Goal: Navigation & Orientation: Find specific page/section

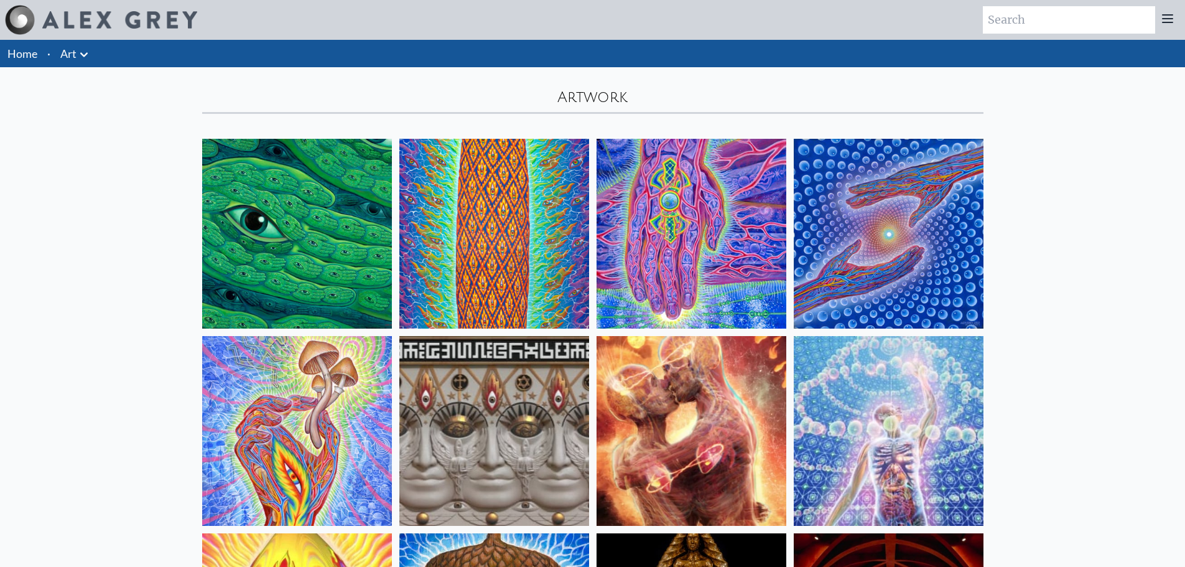
click at [82, 60] on icon at bounding box center [83, 54] width 15 height 15
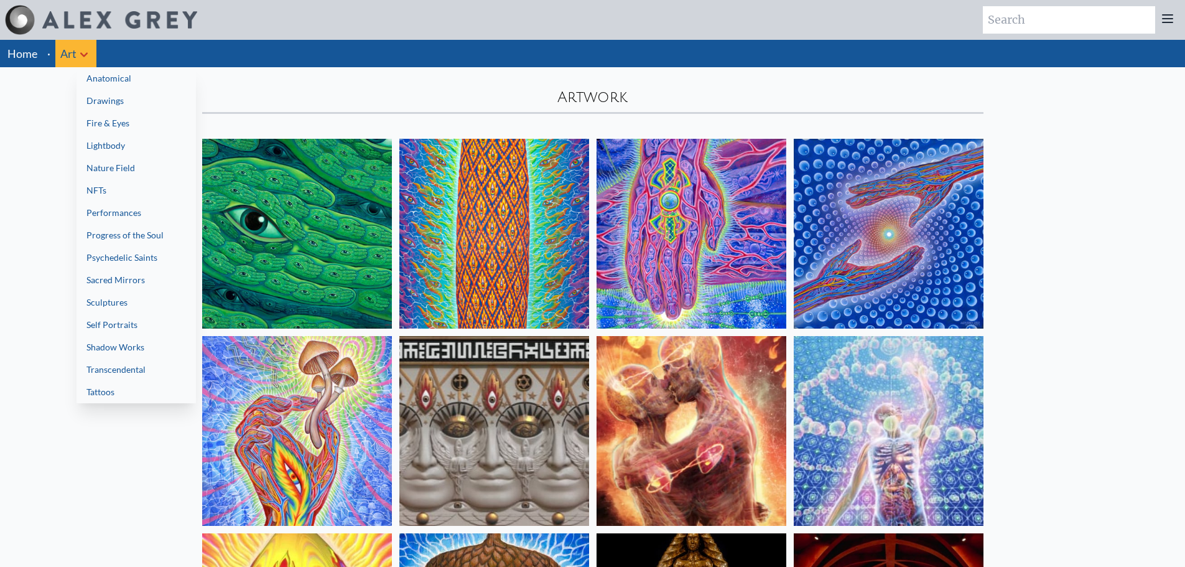
click at [132, 304] on link "Sculptures" at bounding box center [135, 302] width 119 height 22
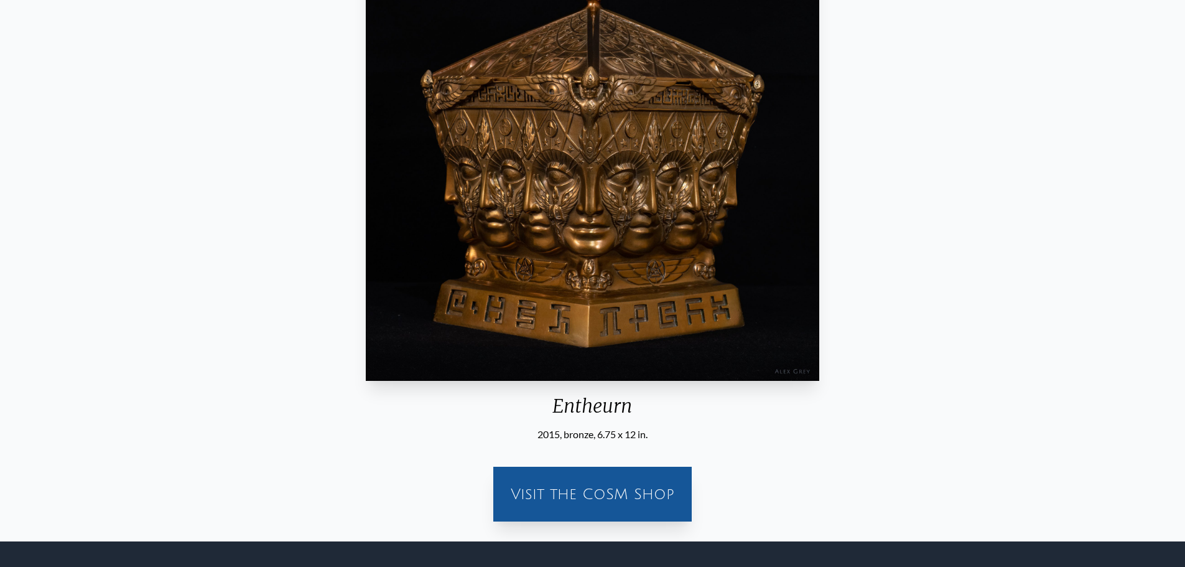
scroll to position [185, 0]
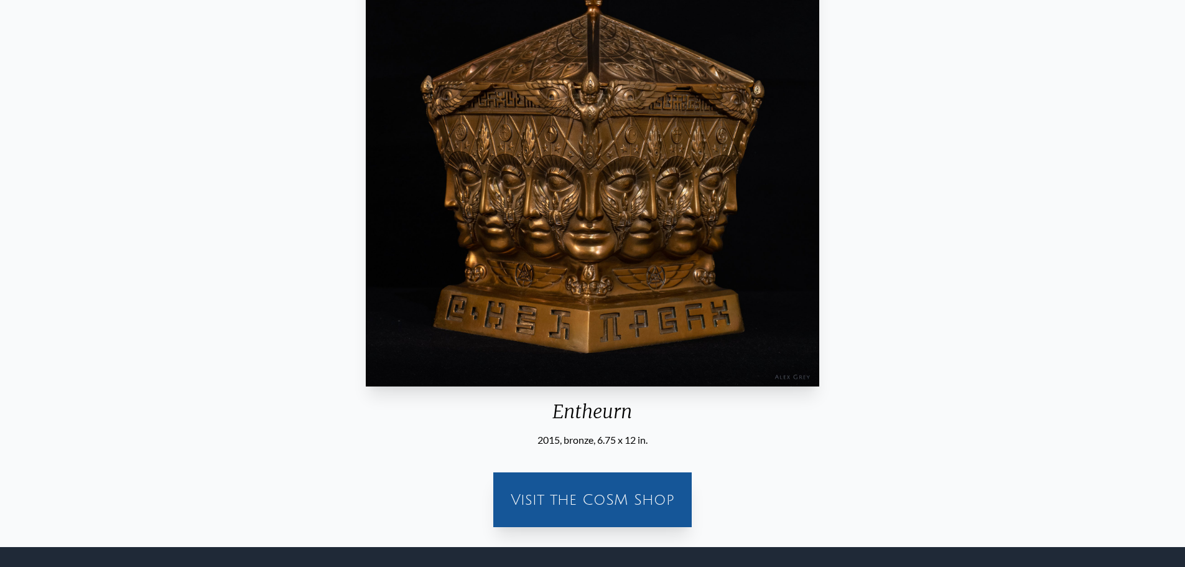
click at [629, 487] on div "Visit the CoSM Shop" at bounding box center [592, 499] width 183 height 40
